Goal: Information Seeking & Learning: Learn about a topic

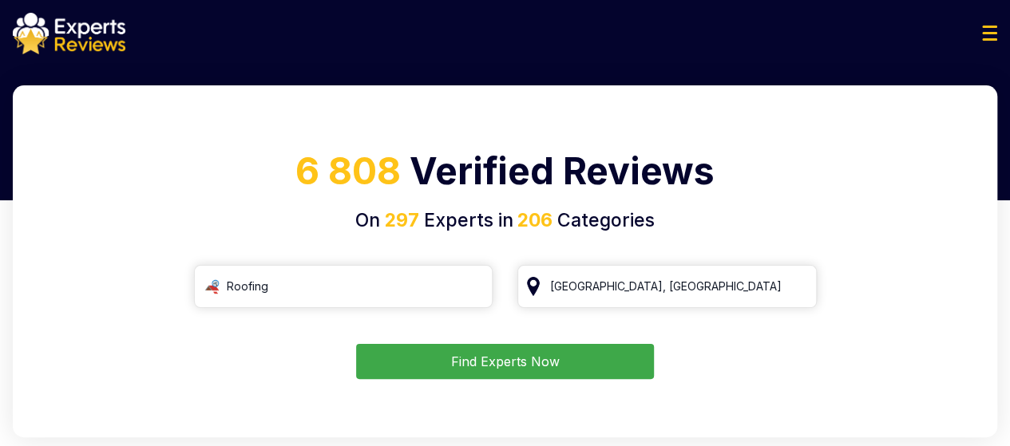
click at [408, 367] on button "Find Experts Now" at bounding box center [505, 361] width 298 height 35
click at [505, 359] on button "Find Experts Now" at bounding box center [505, 361] width 298 height 35
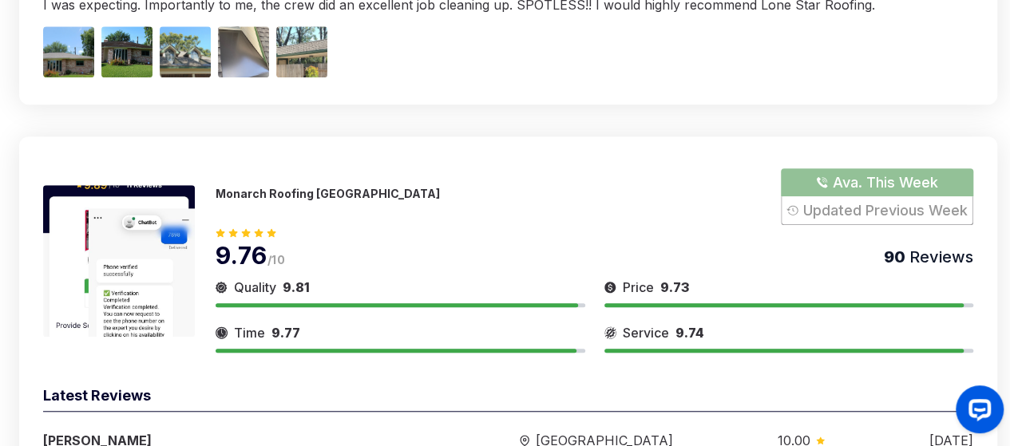
scroll to position [480, 0]
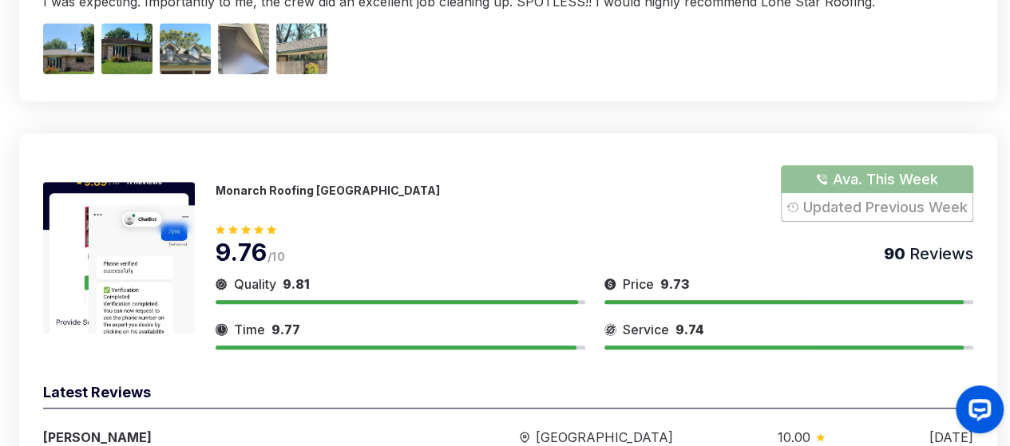
click at [129, 223] on img at bounding box center [119, 258] width 152 height 152
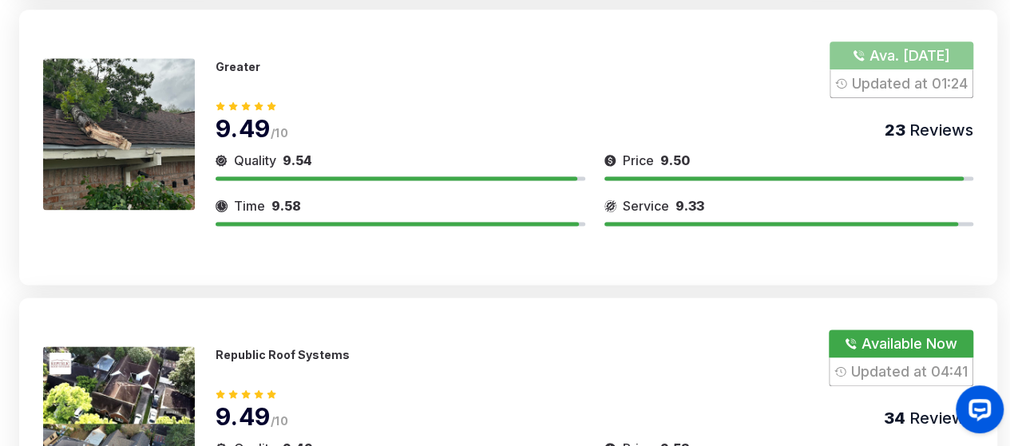
scroll to position [1014, 0]
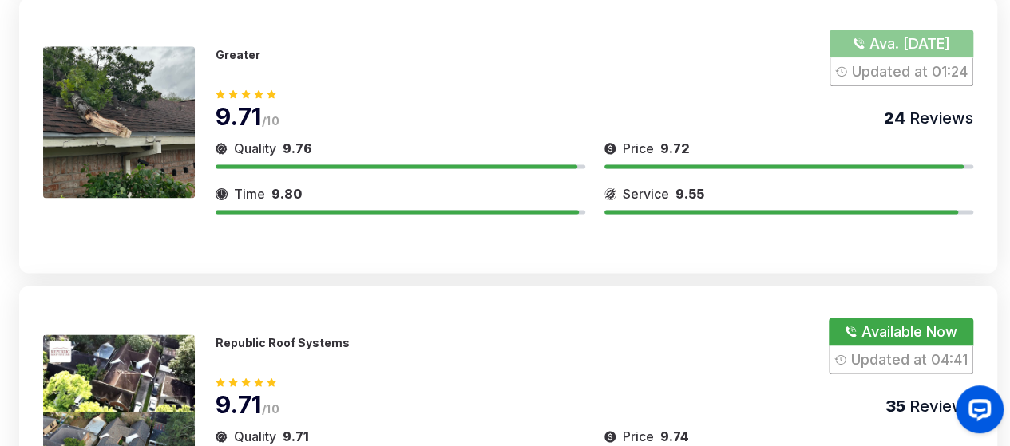
click at [168, 353] on img at bounding box center [119, 411] width 152 height 152
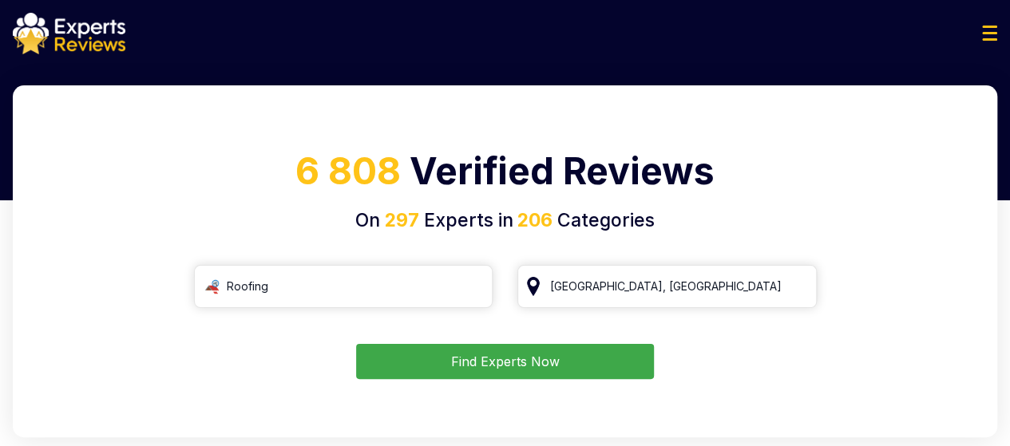
click at [444, 373] on button "Find Experts Now" at bounding box center [505, 361] width 298 height 35
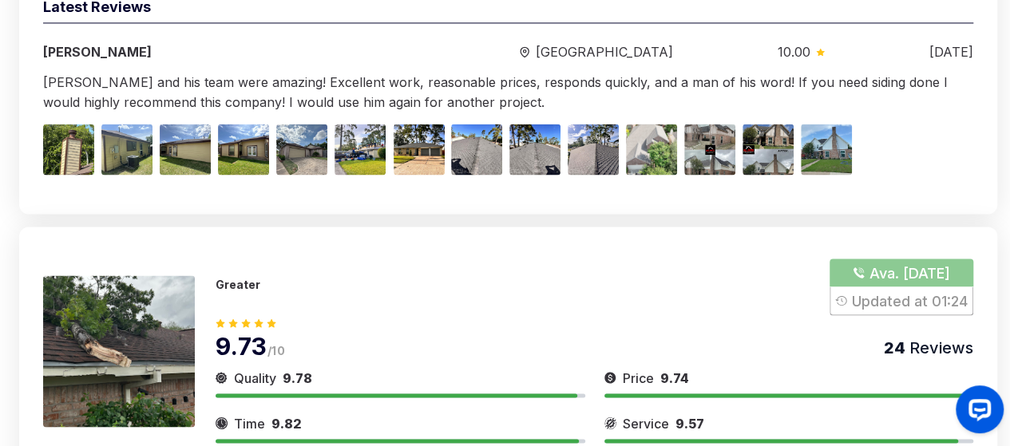
scroll to position [1287, 0]
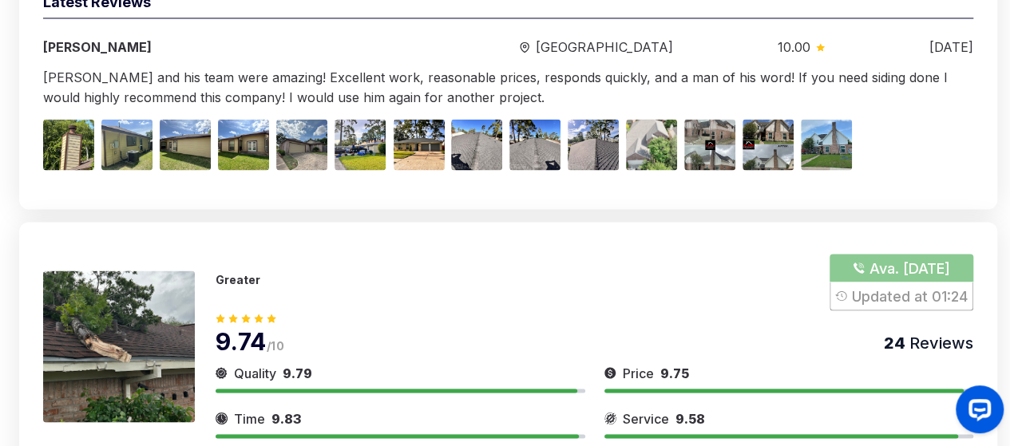
click at [141, 310] on img at bounding box center [119, 347] width 152 height 152
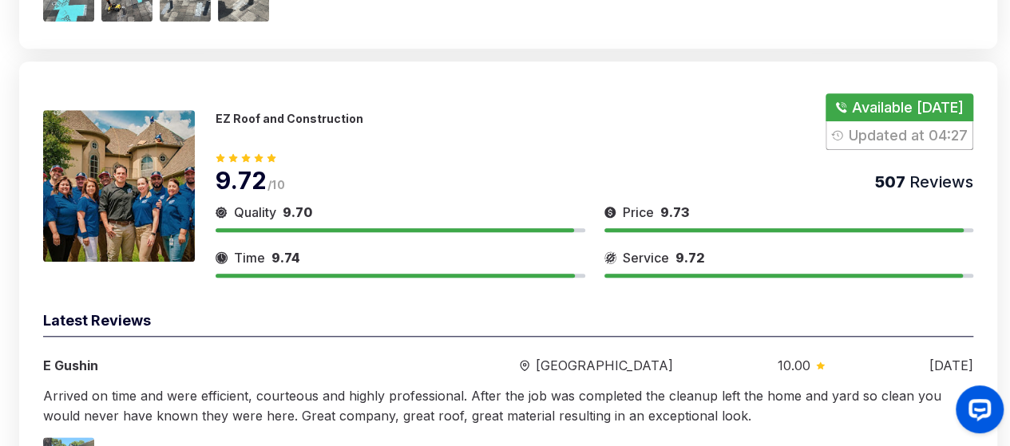
scroll to position [3652, 0]
click at [69, 187] on img at bounding box center [119, 187] width 152 height 152
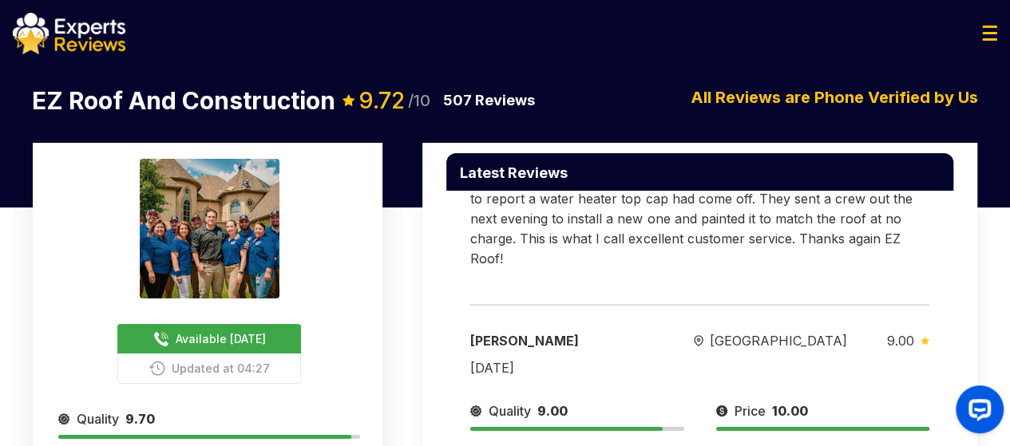
scroll to position [708, 0]
